Goal: Task Accomplishment & Management: Complete application form

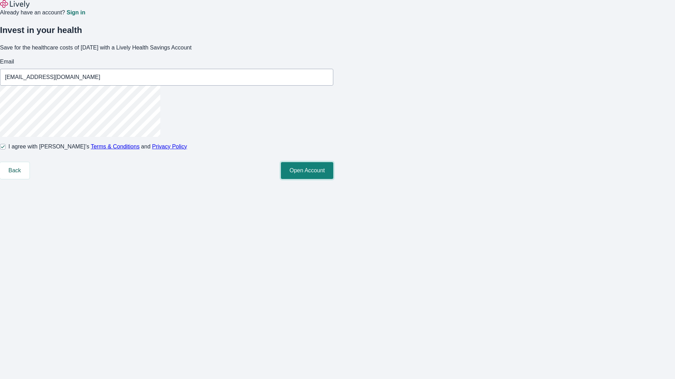
click at [333, 179] on button "Open Account" at bounding box center [307, 170] width 52 height 17
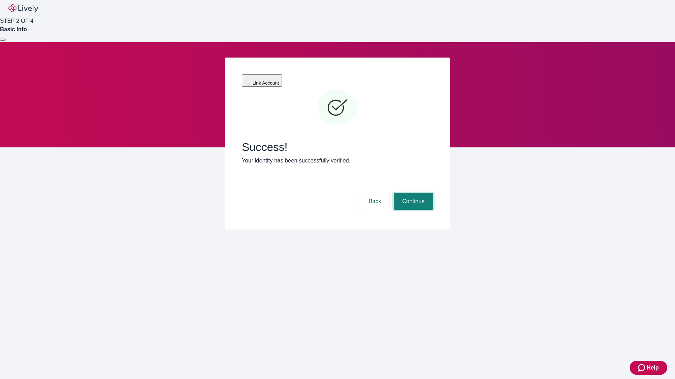
click at [412, 193] on button "Continue" at bounding box center [412, 201] width 39 height 17
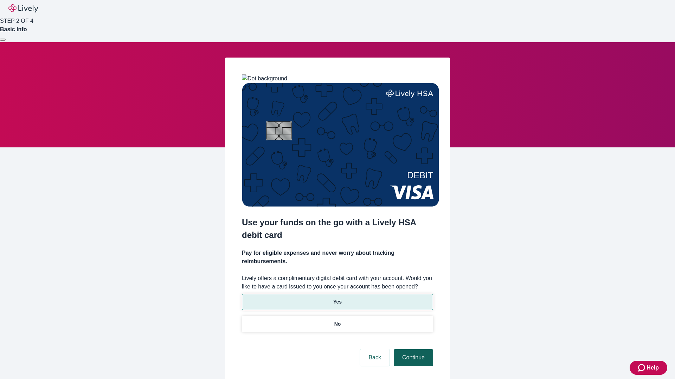
click at [337, 299] on p "Yes" at bounding box center [337, 302] width 8 height 7
click at [412, 350] on button "Continue" at bounding box center [412, 358] width 39 height 17
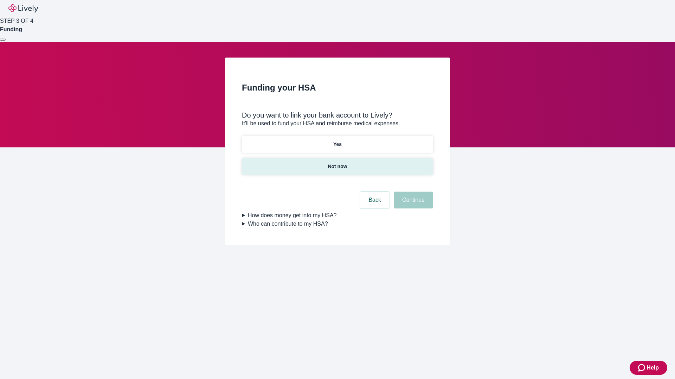
click at [337, 163] on p "Not now" at bounding box center [336, 166] width 19 height 7
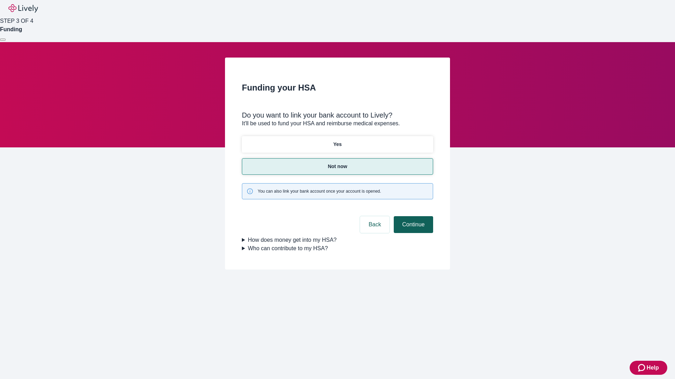
click at [412, 216] on button "Continue" at bounding box center [412, 224] width 39 height 17
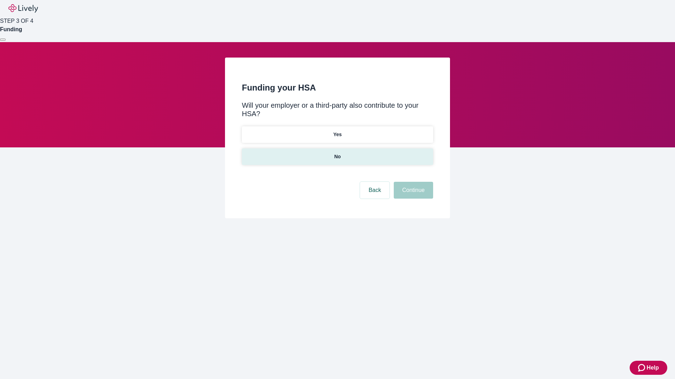
click at [337, 153] on p "No" at bounding box center [337, 156] width 7 height 7
click at [412, 182] on button "Continue" at bounding box center [412, 190] width 39 height 17
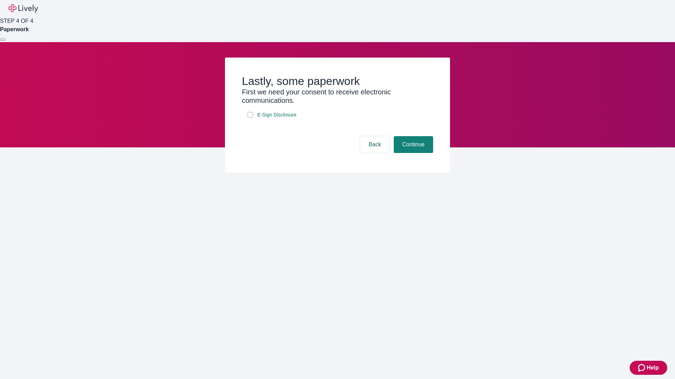
click at [250, 118] on input "E-Sign Disclosure" at bounding box center [250, 115] width 6 height 6
checkbox input "true"
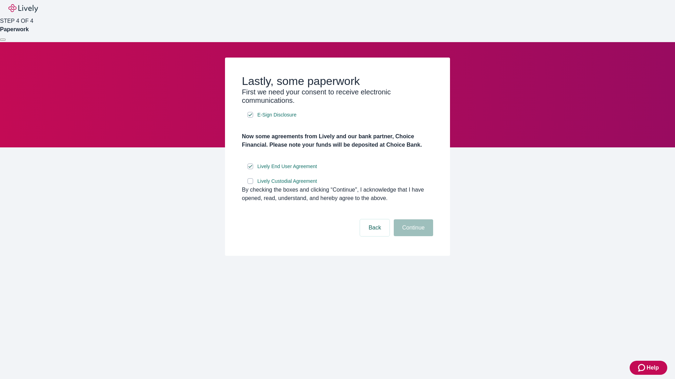
click at [250, 184] on input "Lively Custodial Agreement" at bounding box center [250, 181] width 6 height 6
checkbox input "true"
click at [412, 236] on button "Continue" at bounding box center [412, 228] width 39 height 17
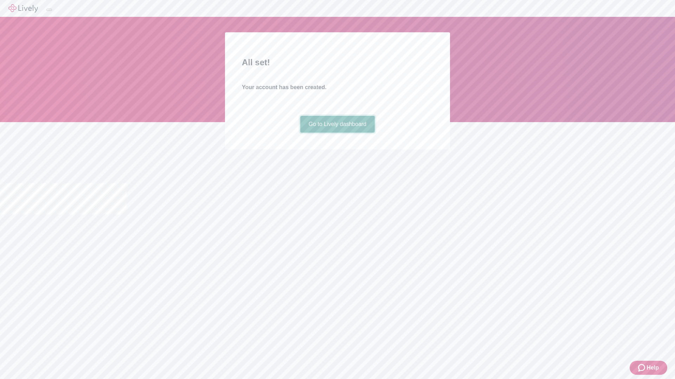
click at [337, 133] on link "Go to Lively dashboard" at bounding box center [337, 124] width 75 height 17
